Goal: Check status

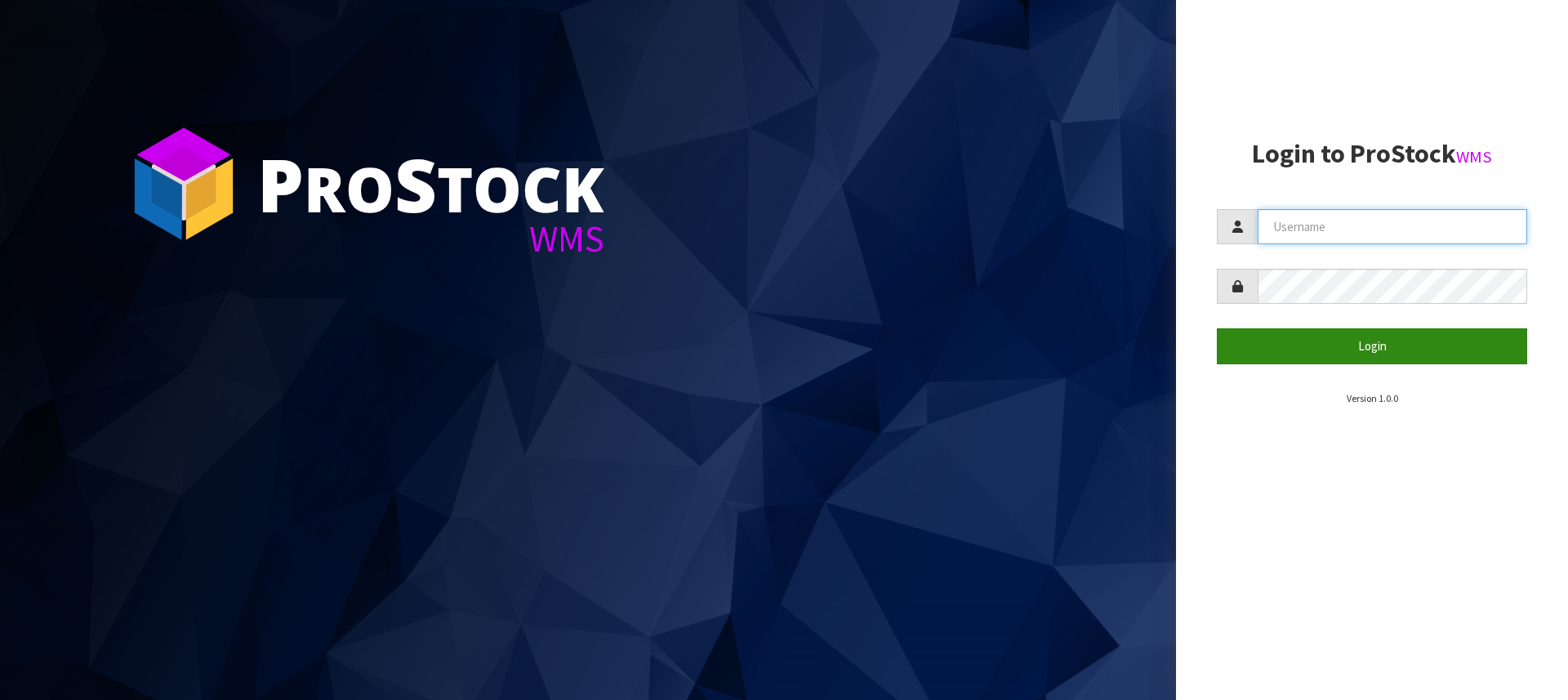
type input "[PERSON_NAME][EMAIL_ADDRESS][DOMAIN_NAME]"
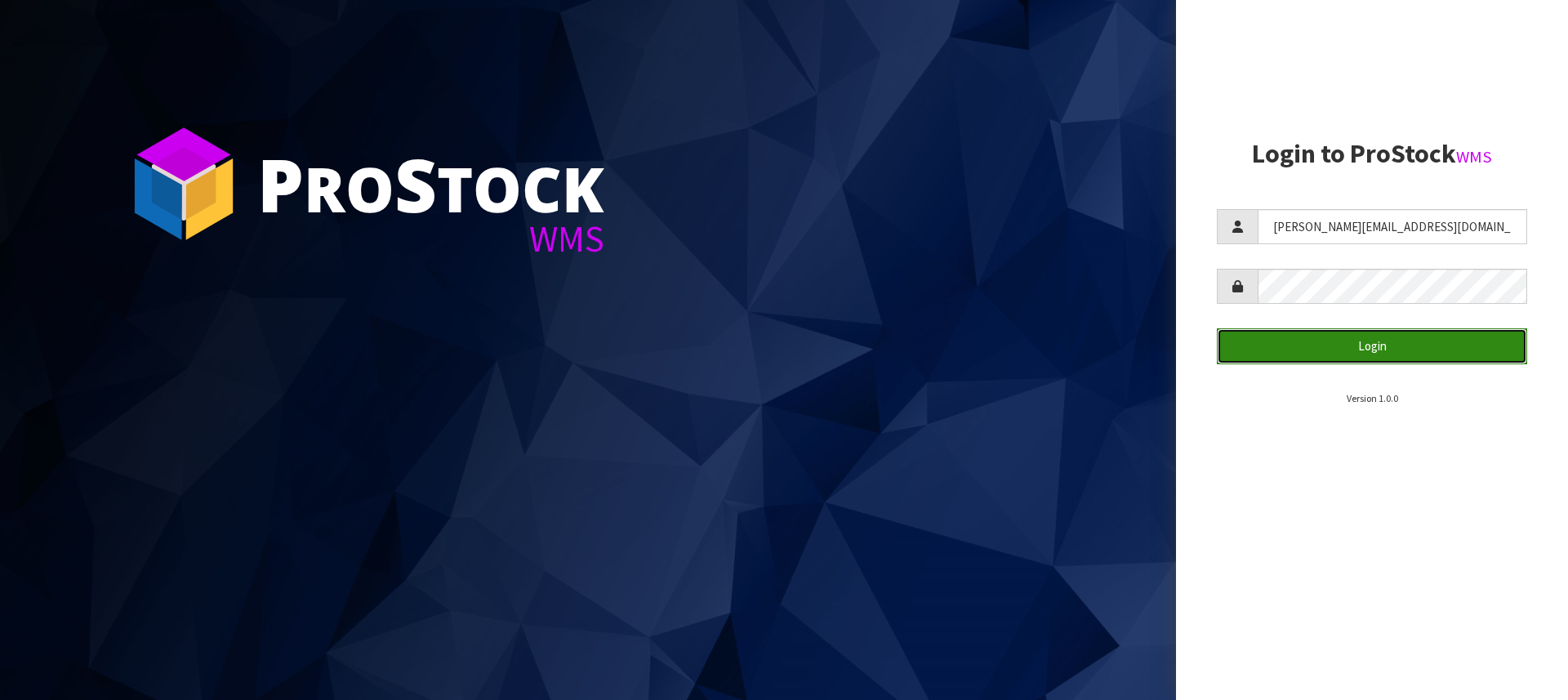
click at [1360, 355] on button "Login" at bounding box center [1372, 345] width 310 height 35
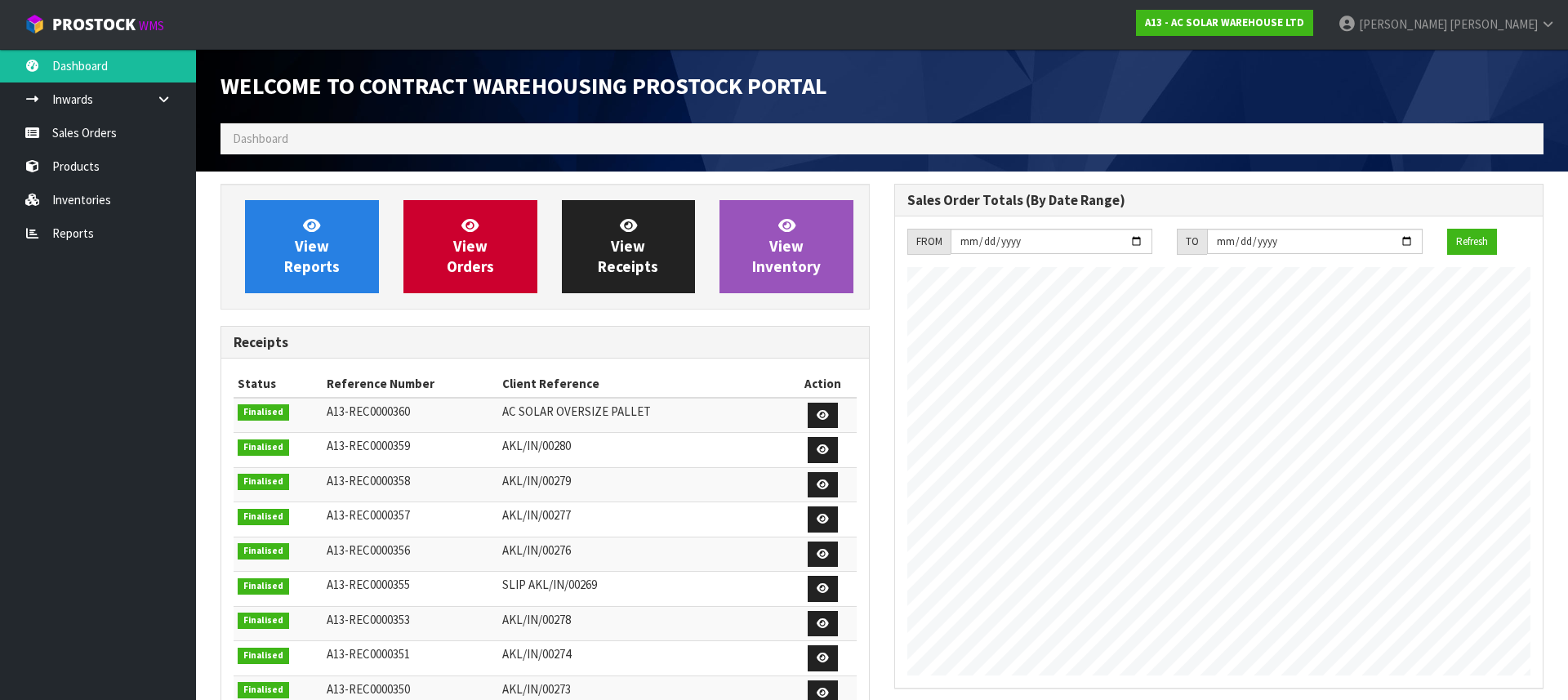
scroll to position [977, 674]
click at [68, 133] on link "Sales Orders" at bounding box center [98, 133] width 196 height 34
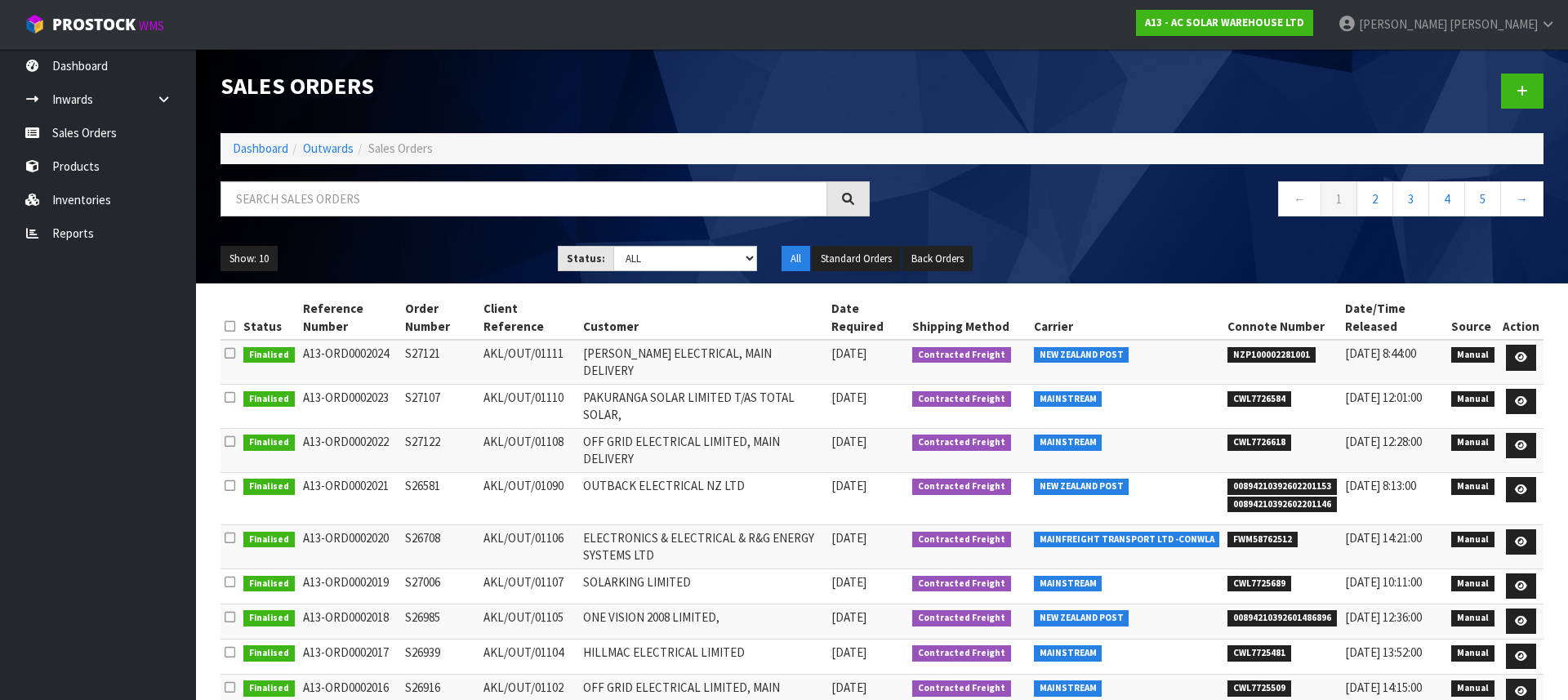
click at [1253, 434] on span "CWL7726618" at bounding box center [1259, 442] width 63 height 16
copy span "CWL7726618"
click at [1265, 393] on span "CWL7726584" at bounding box center [1259, 400] width 63 height 16
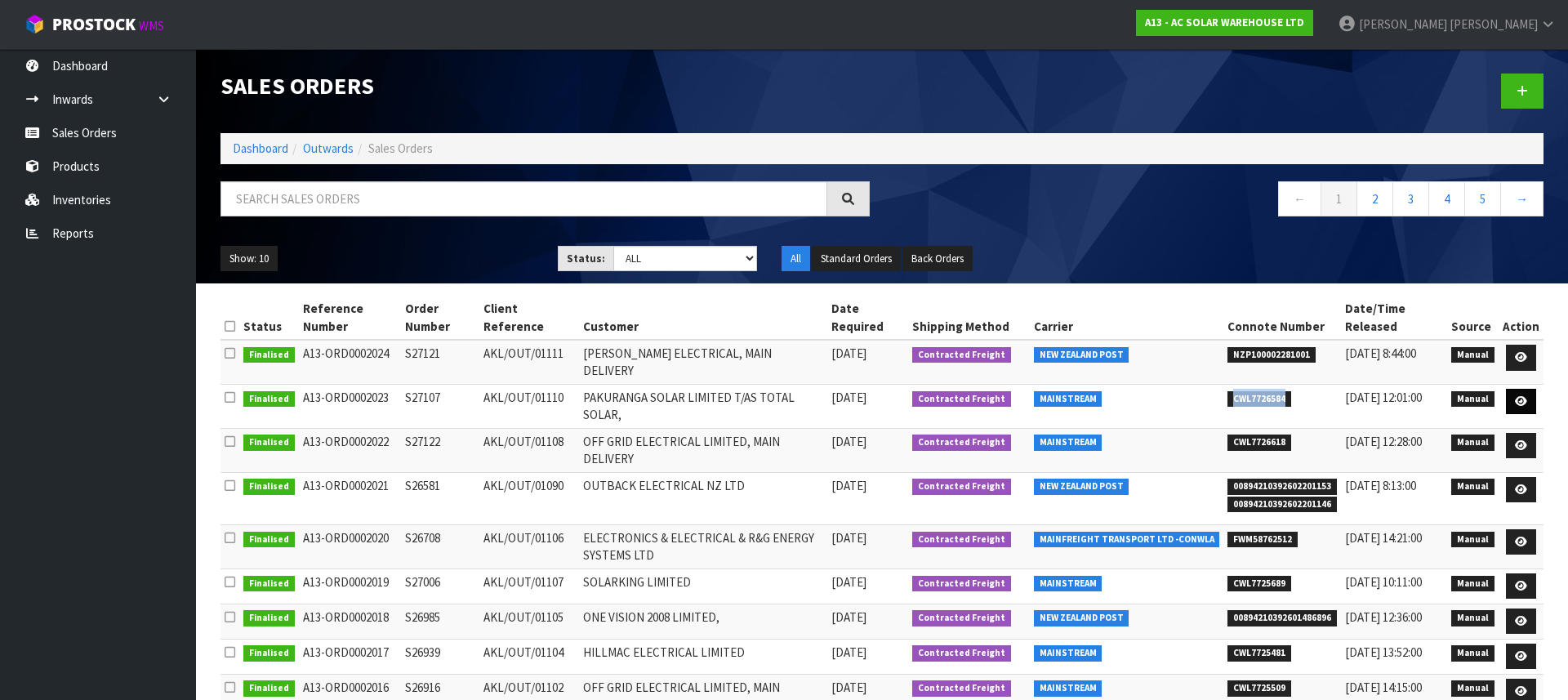
copy span "CWL7726584"
click at [1289, 354] on span "NZP100002281001" at bounding box center [1271, 355] width 88 height 16
click at [1271, 353] on span "NZP100002281001" at bounding box center [1271, 355] width 88 height 16
copy span "NZP100002281001"
